Goal: Task Accomplishment & Management: Manage account settings

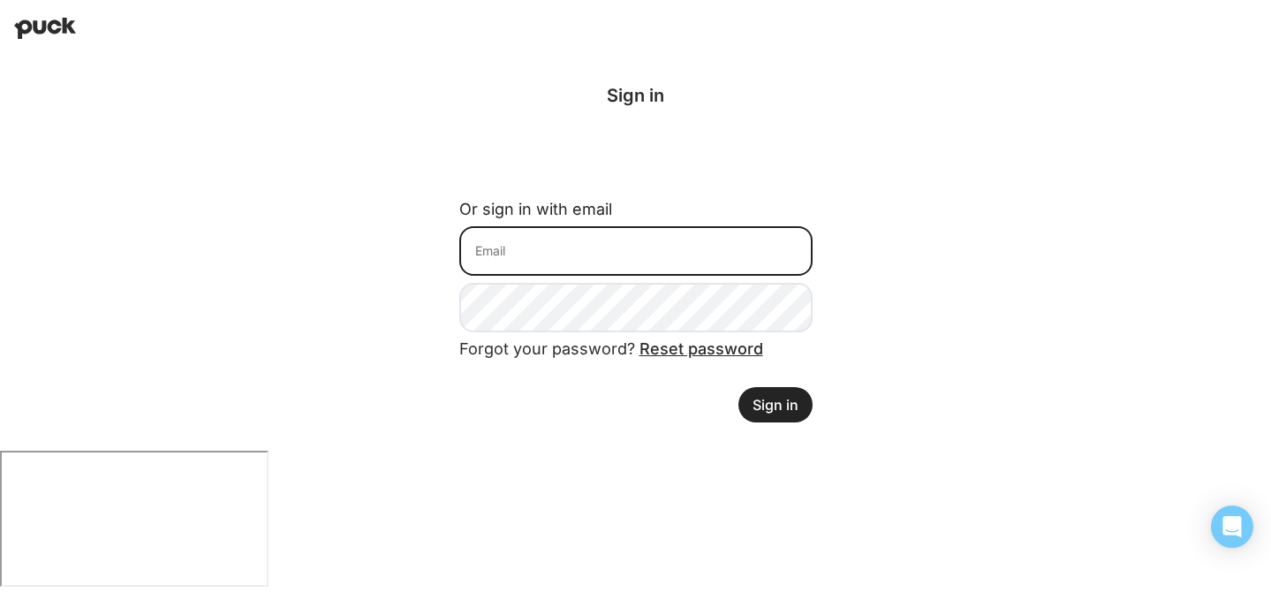
type input "[EMAIL_ADDRESS][DOMAIN_NAME]"
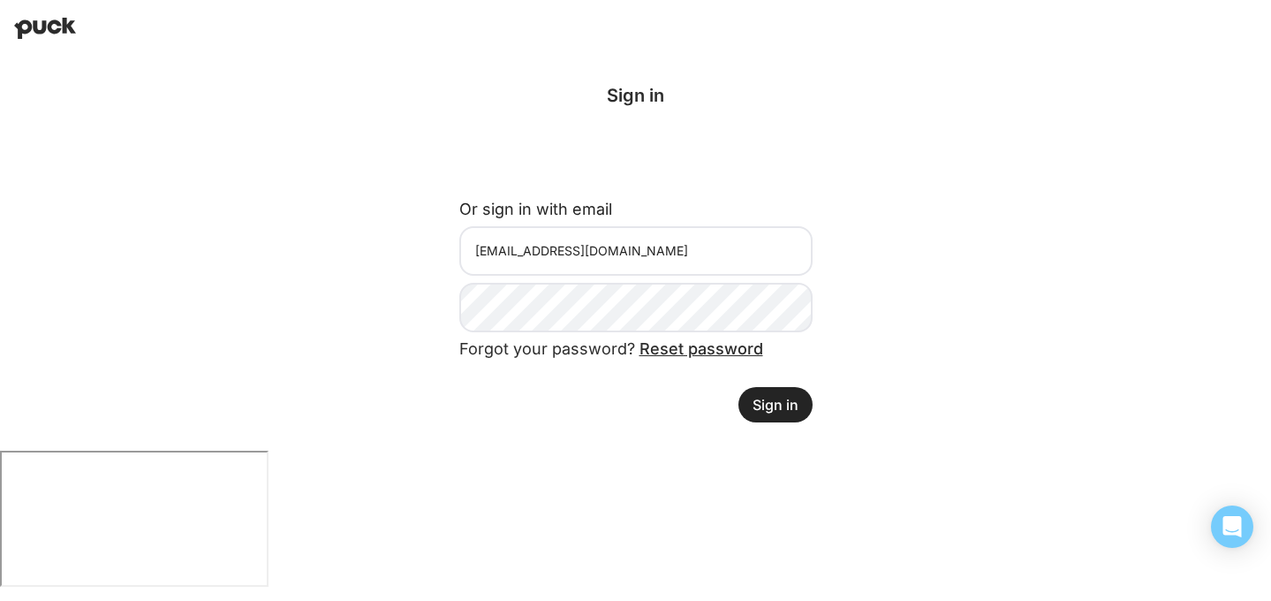
click at [778, 399] on button "Sign in" at bounding box center [776, 404] width 74 height 35
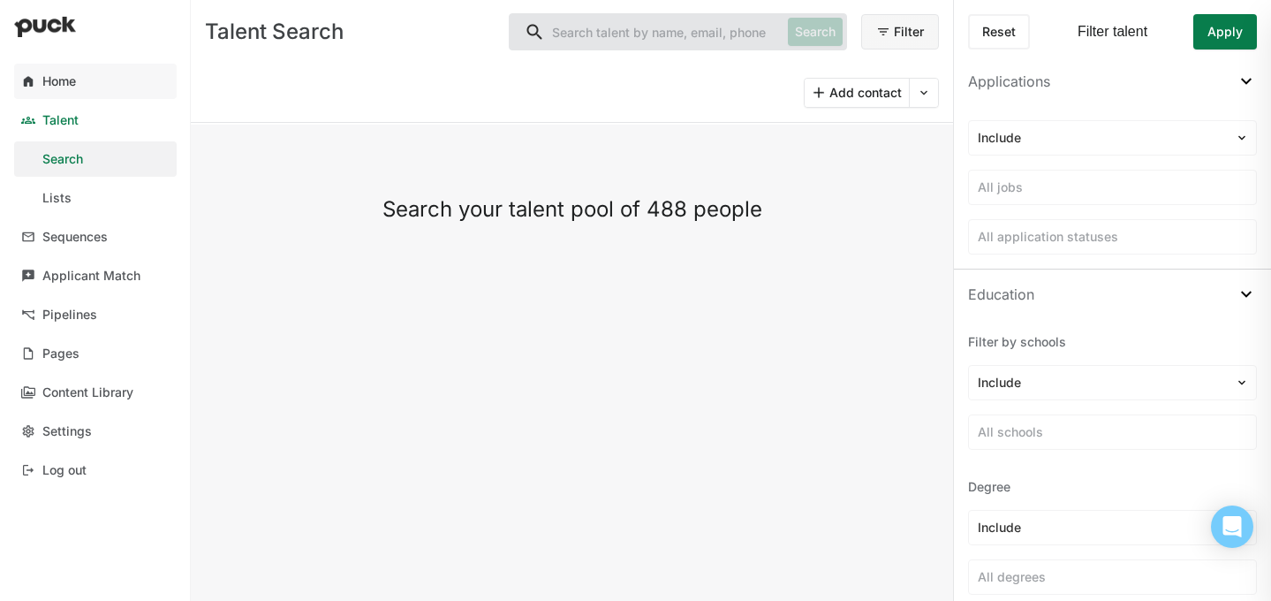
click at [65, 75] on div "Home" at bounding box center [59, 81] width 34 height 15
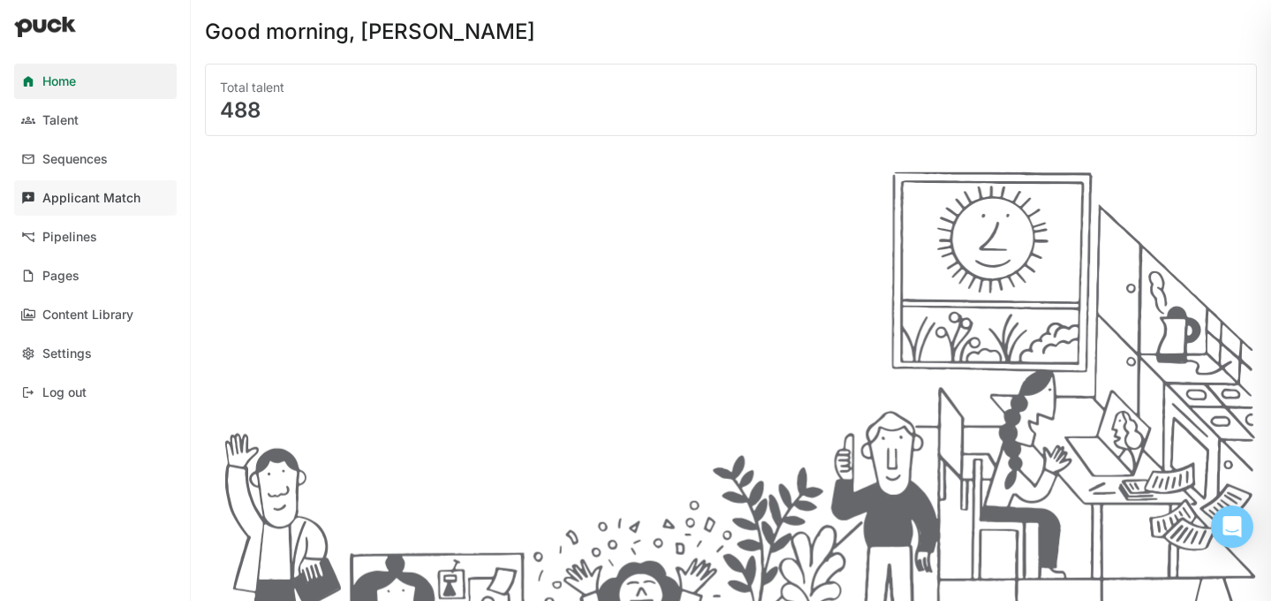
click at [101, 195] on div "Applicant Match" at bounding box center [91, 198] width 98 height 15
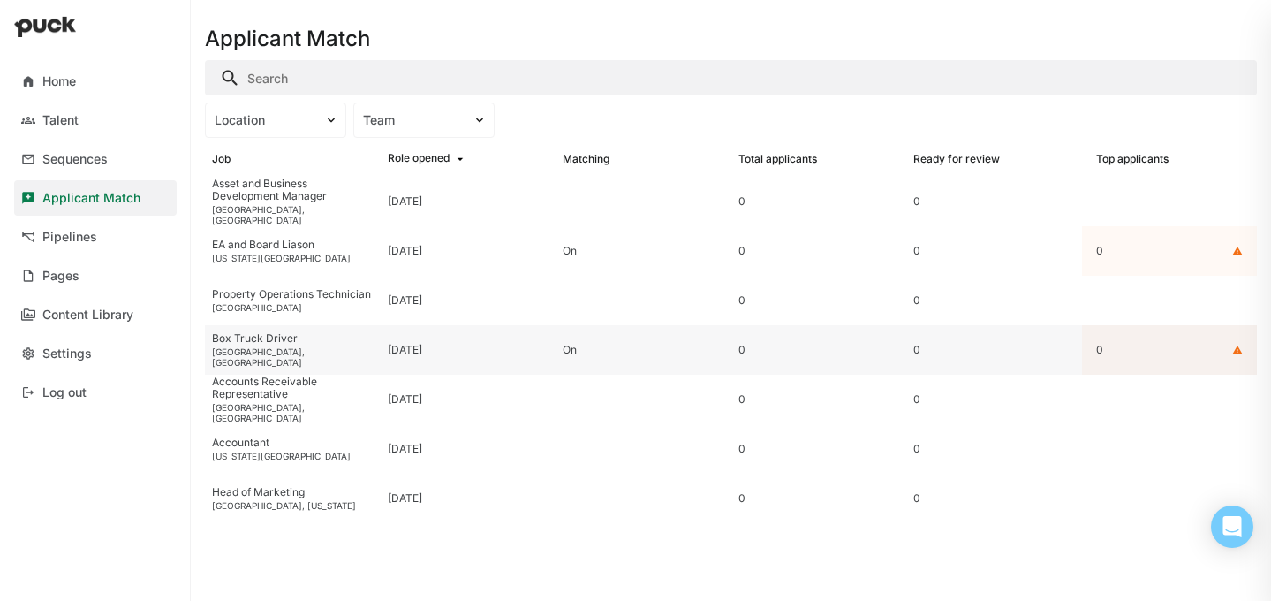
click at [291, 345] on div "Box Truck Driver" at bounding box center [293, 338] width 162 height 12
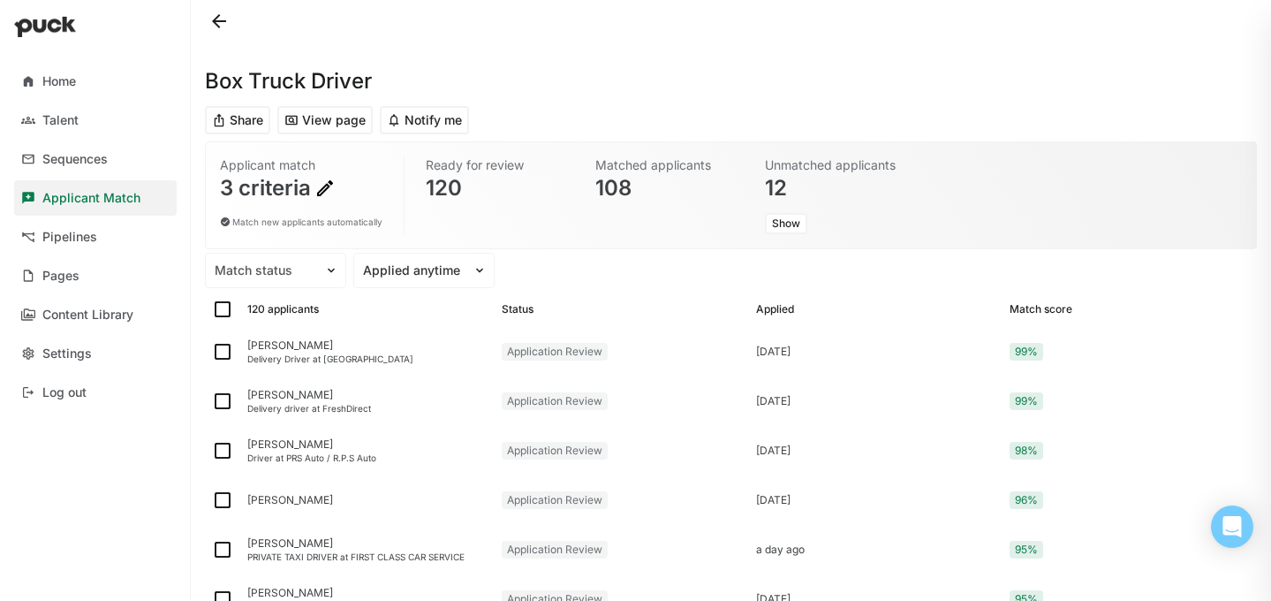
scroll to position [57, 0]
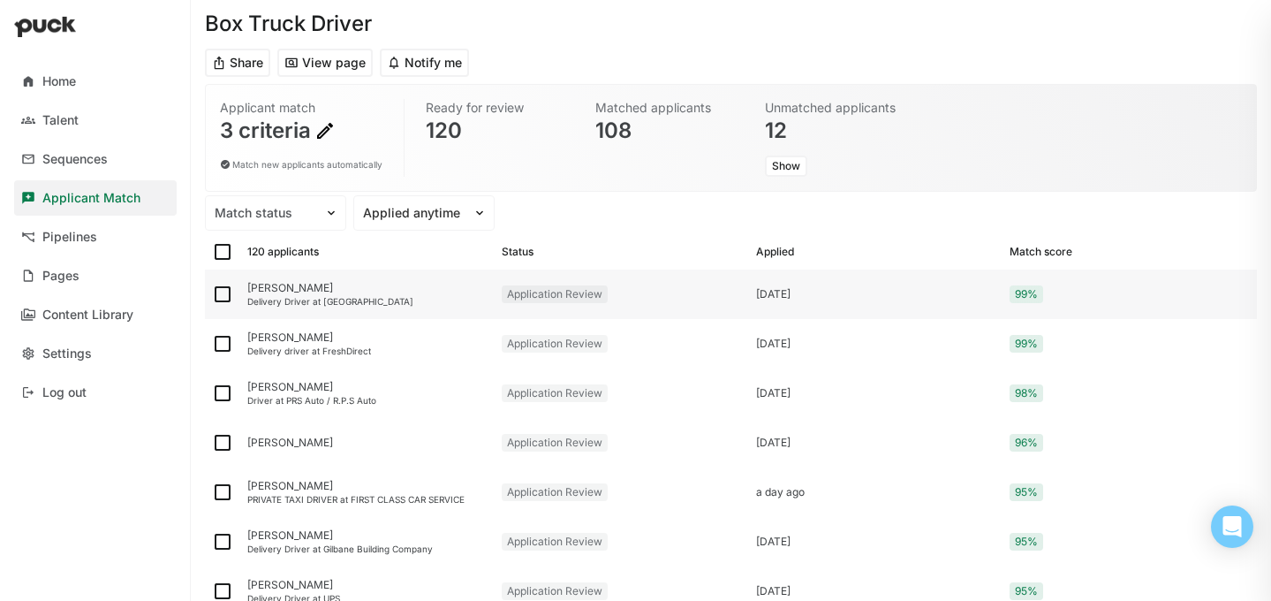
click at [277, 293] on div "Edward Cepin" at bounding box center [367, 288] width 240 height 12
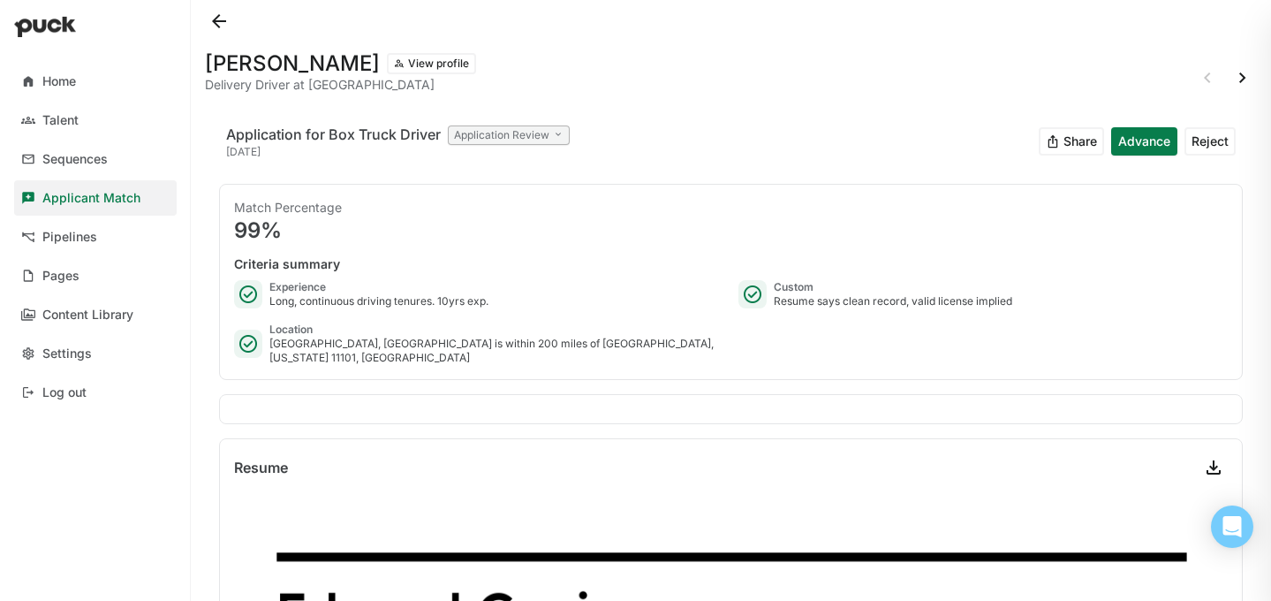
click at [515, 140] on div "Application Review" at bounding box center [509, 134] width 122 height 19
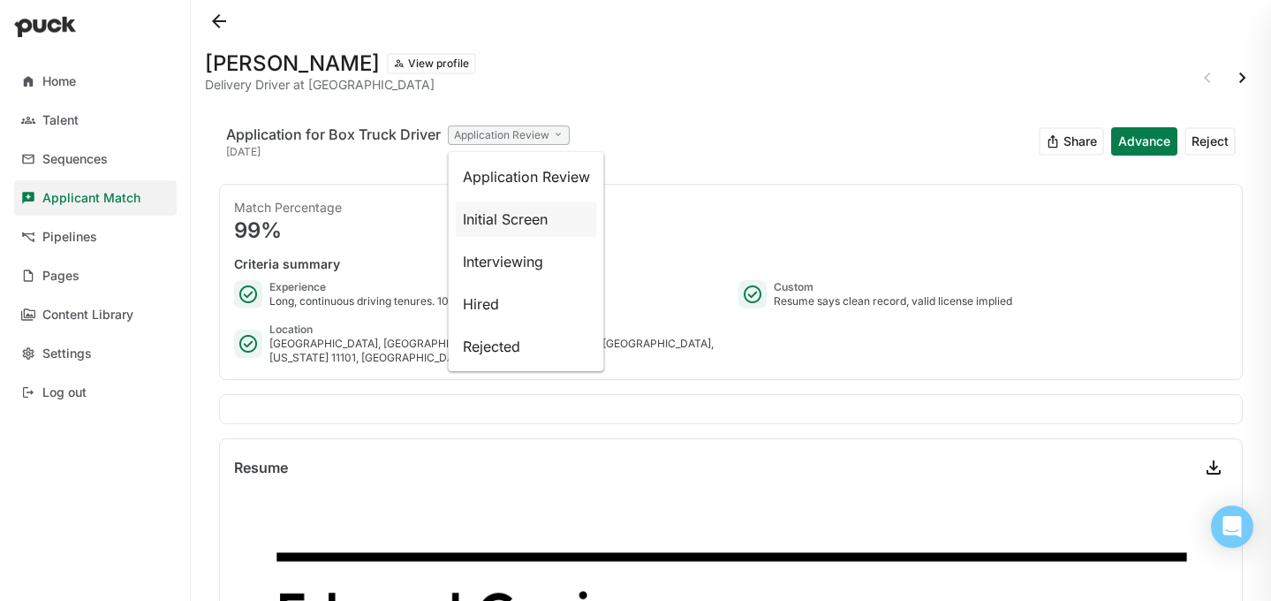
click at [512, 208] on div "Initial Screen" at bounding box center [526, 218] width 141 height 35
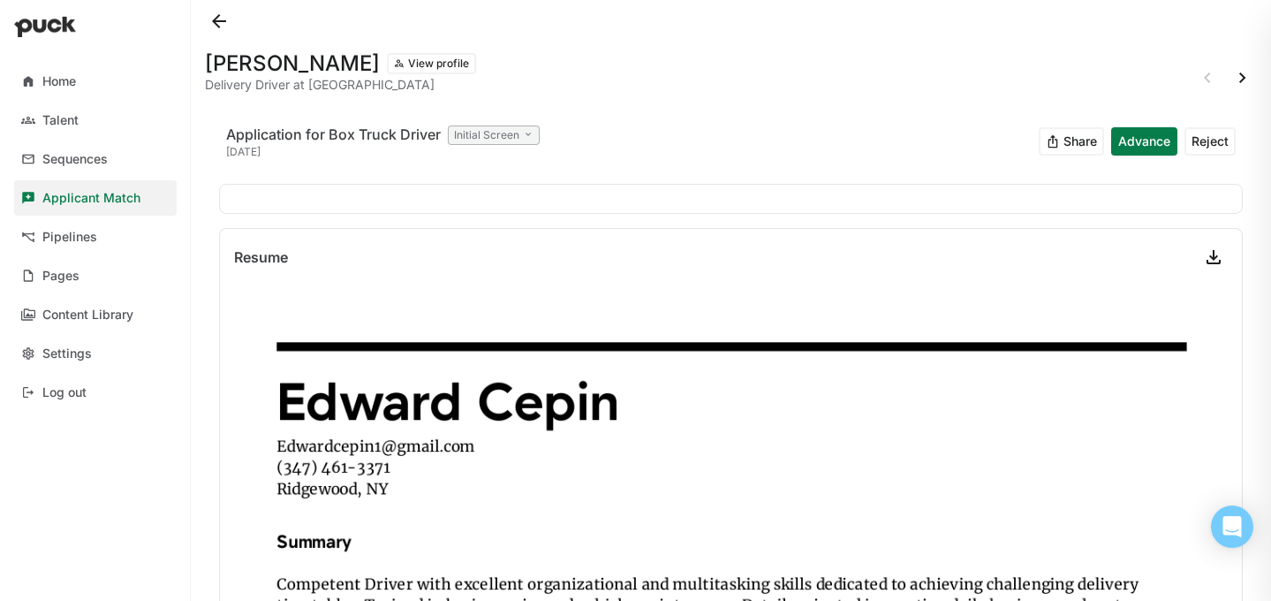
click at [217, 18] on button at bounding box center [219, 21] width 28 height 28
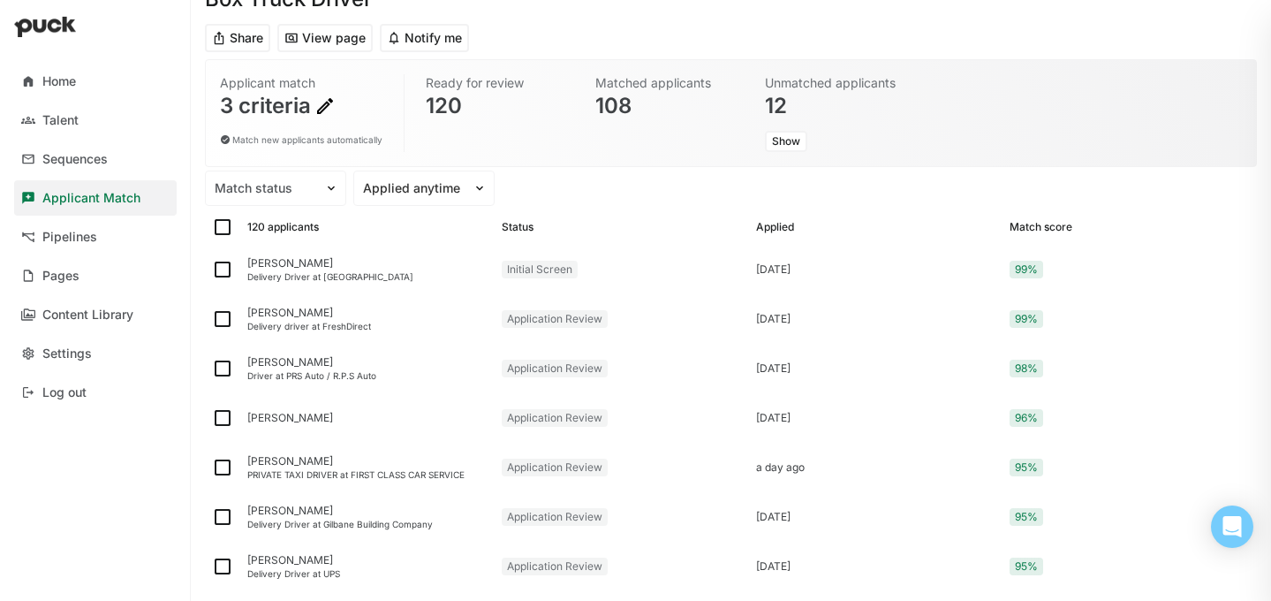
scroll to position [86, 0]
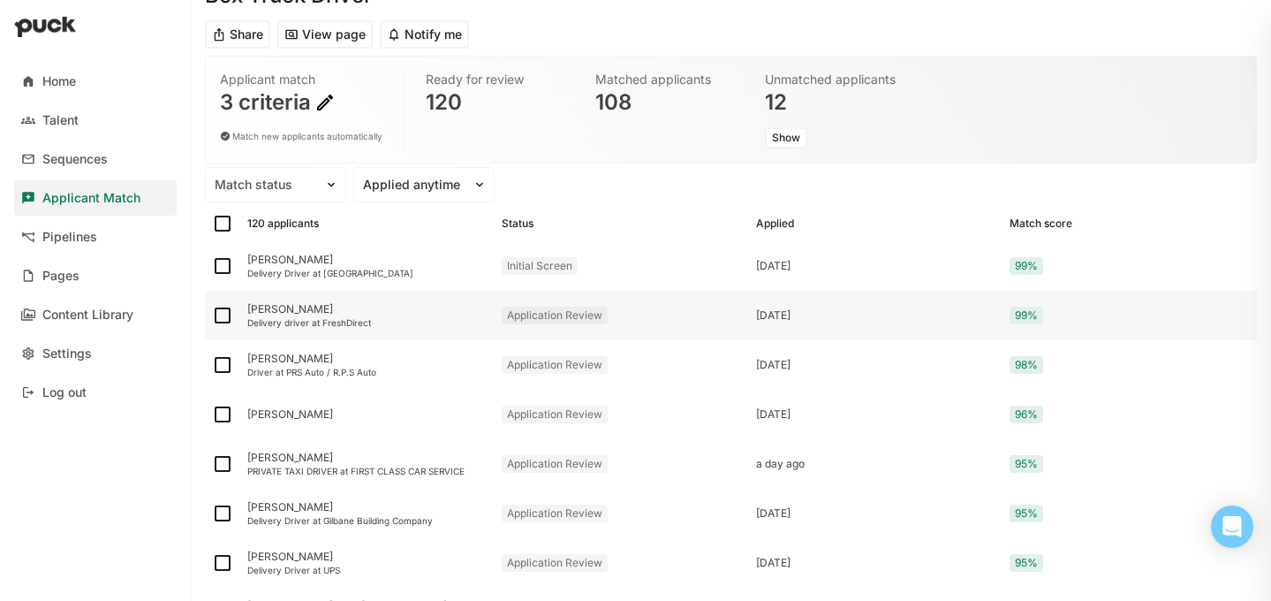
click at [307, 308] on div "Husayn Thomas" at bounding box center [367, 309] width 240 height 12
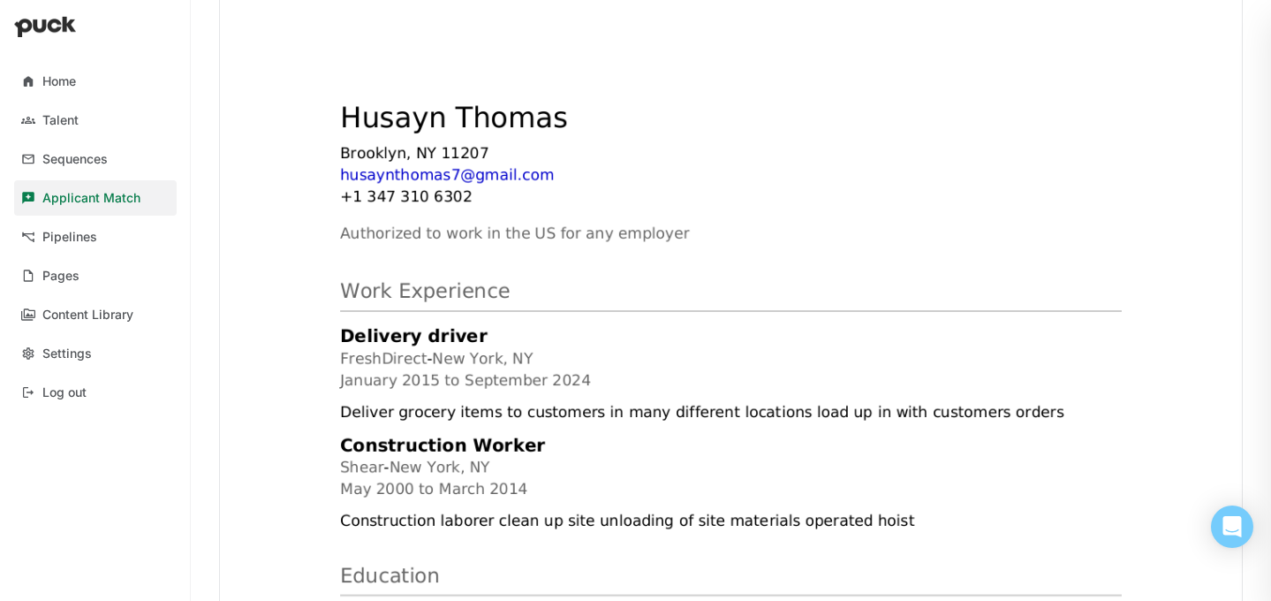
scroll to position [504, 0]
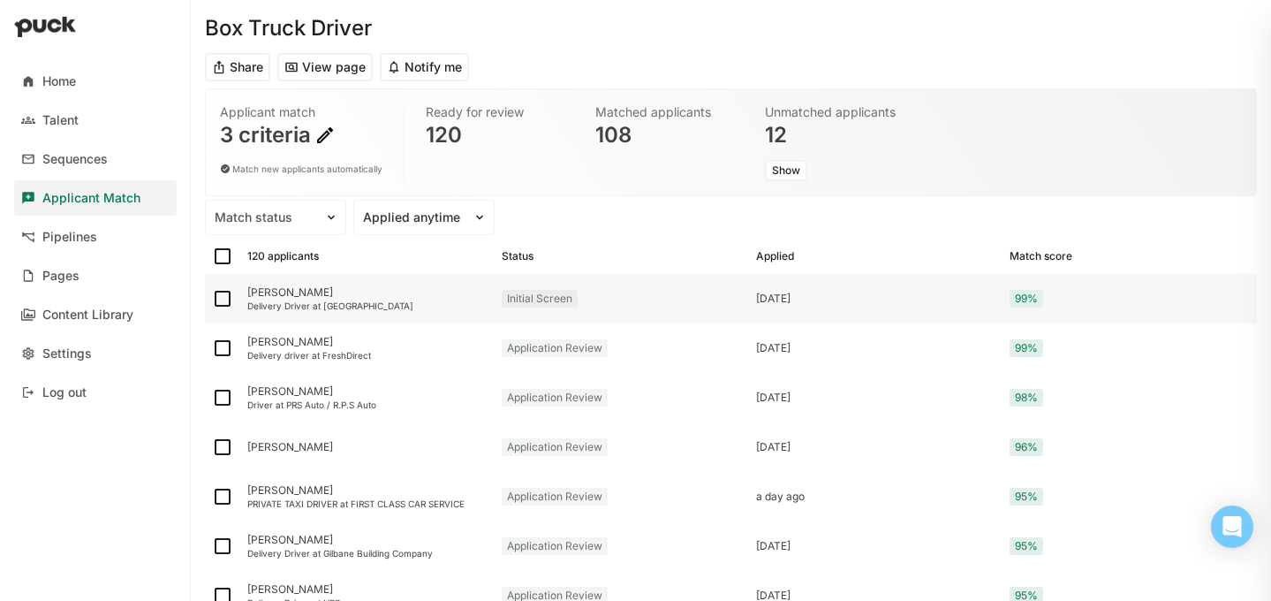
scroll to position [54, 0]
click at [327, 393] on div "Reddrick Brown" at bounding box center [367, 390] width 240 height 12
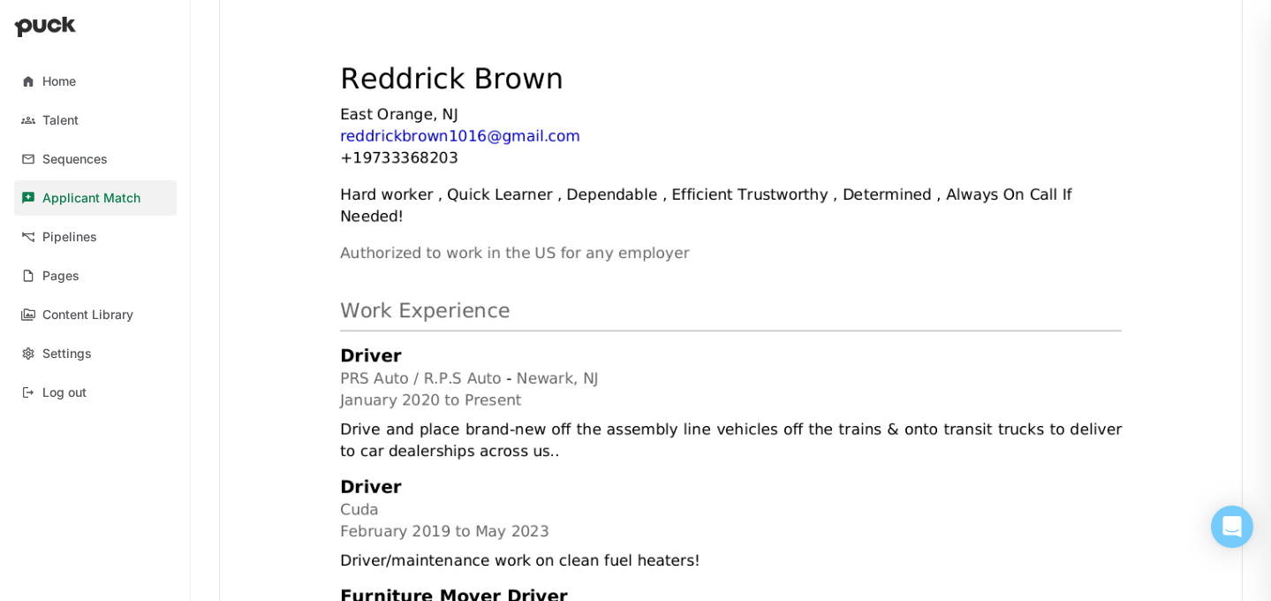
scroll to position [565, 0]
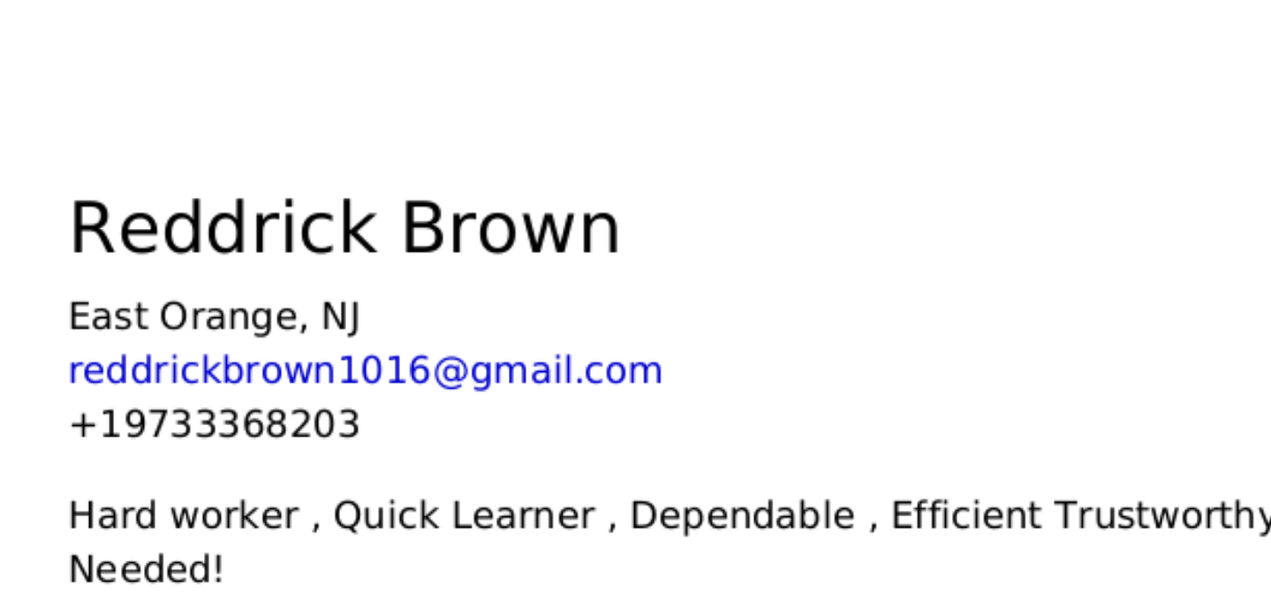
scroll to position [463, 0]
